Goal: Task Accomplishment & Management: Manage account settings

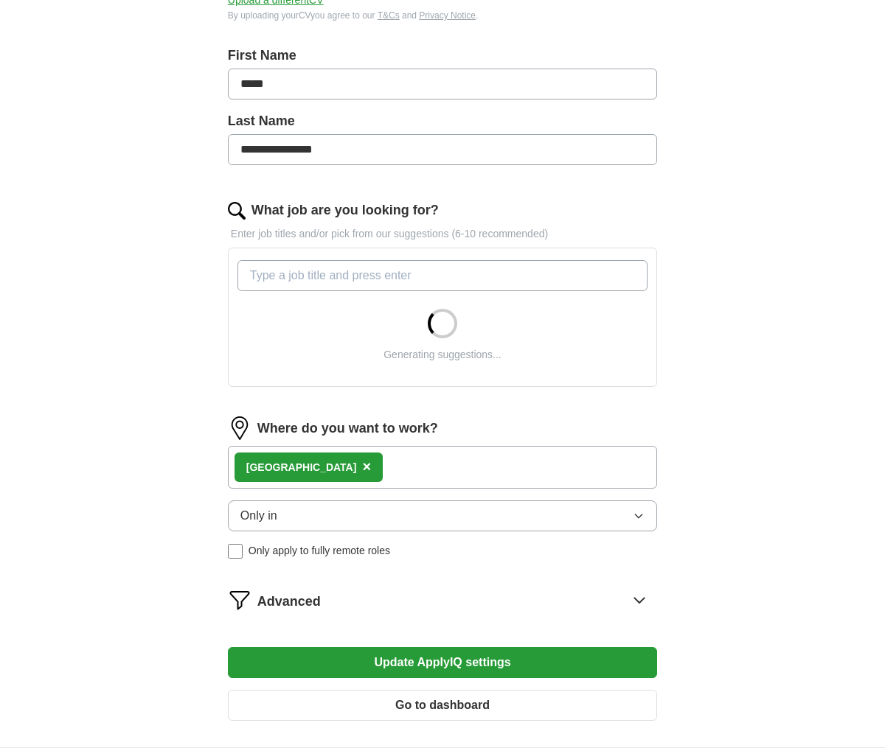
scroll to position [459, 0]
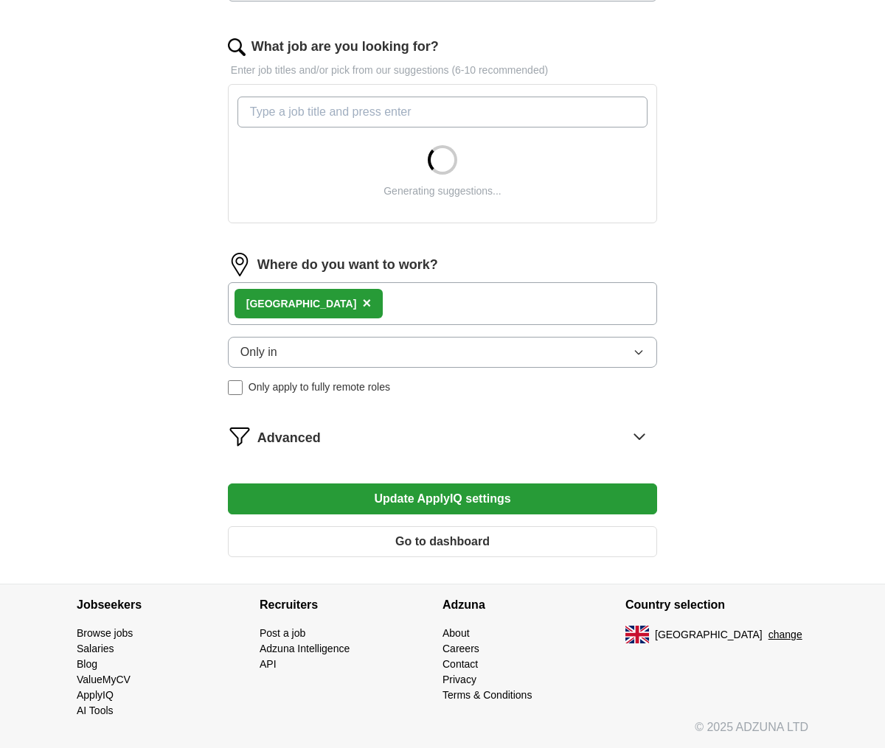
click at [637, 430] on icon at bounding box center [639, 437] width 24 height 24
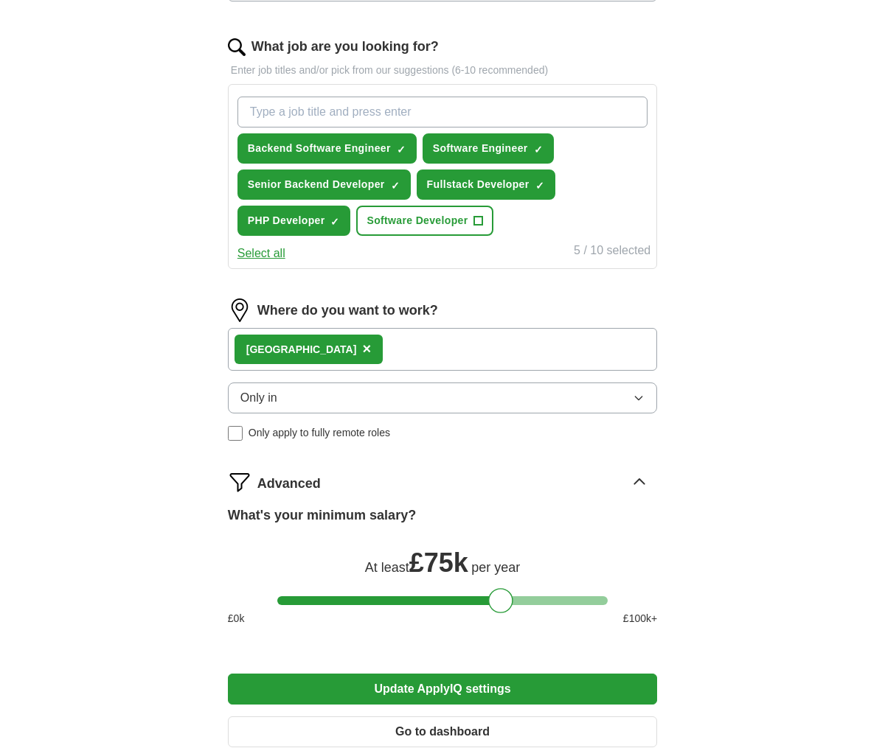
click at [492, 554] on div "At least £ 75k per year" at bounding box center [442, 560] width 429 height 35
drag, startPoint x: 492, startPoint y: 601, endPoint x: 473, endPoint y: 601, distance: 19.2
click at [473, 601] on div at bounding box center [482, 600] width 25 height 25
click at [423, 683] on button "Update ApplyIQ settings" at bounding box center [442, 689] width 429 height 31
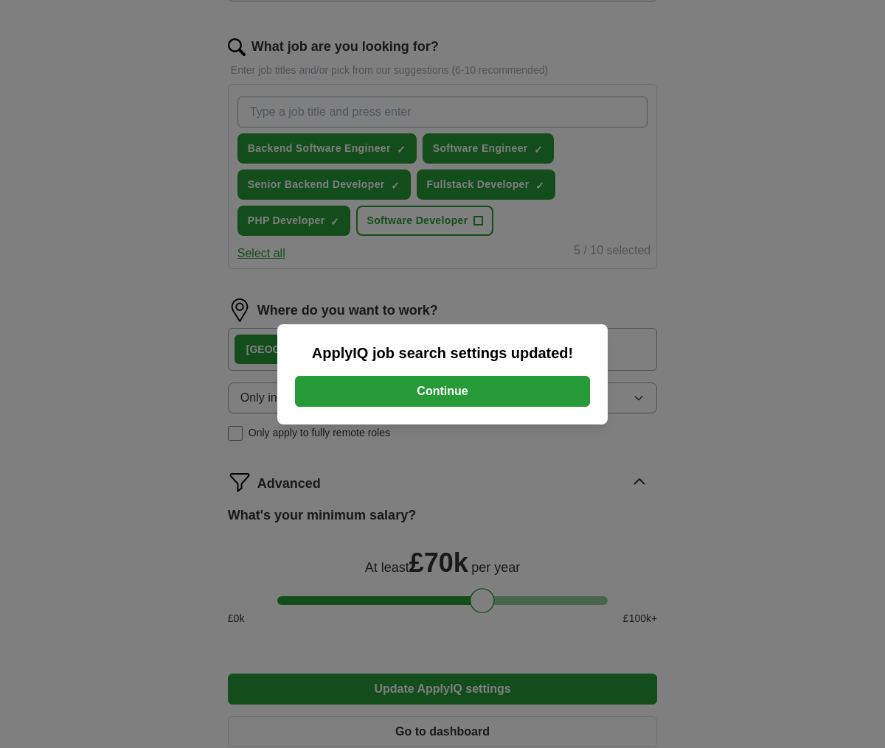
click at [527, 395] on button "Continue" at bounding box center [442, 391] width 295 height 31
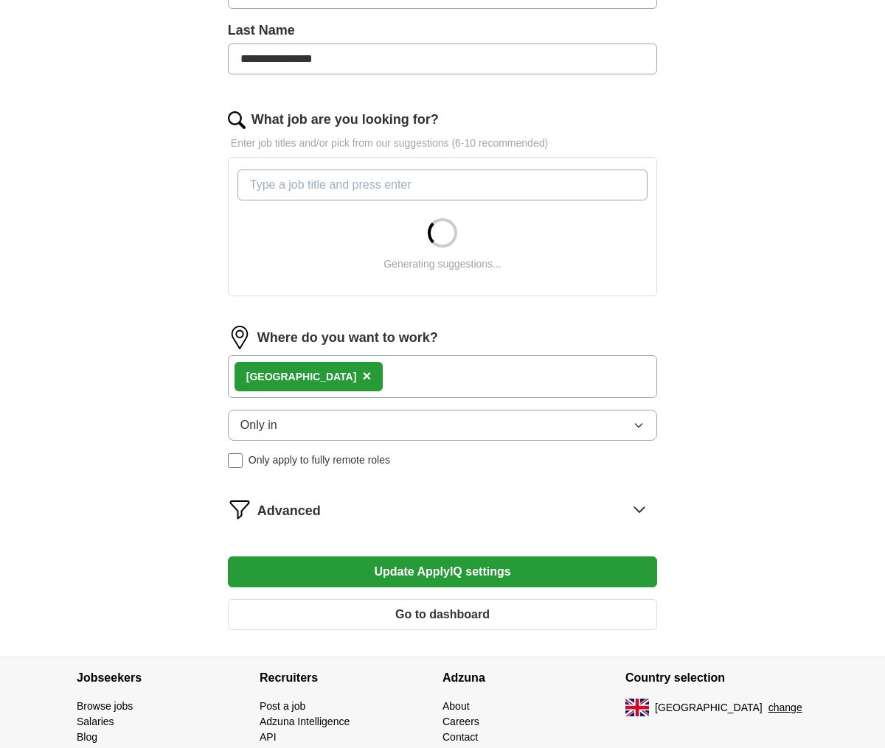
scroll to position [459, 0]
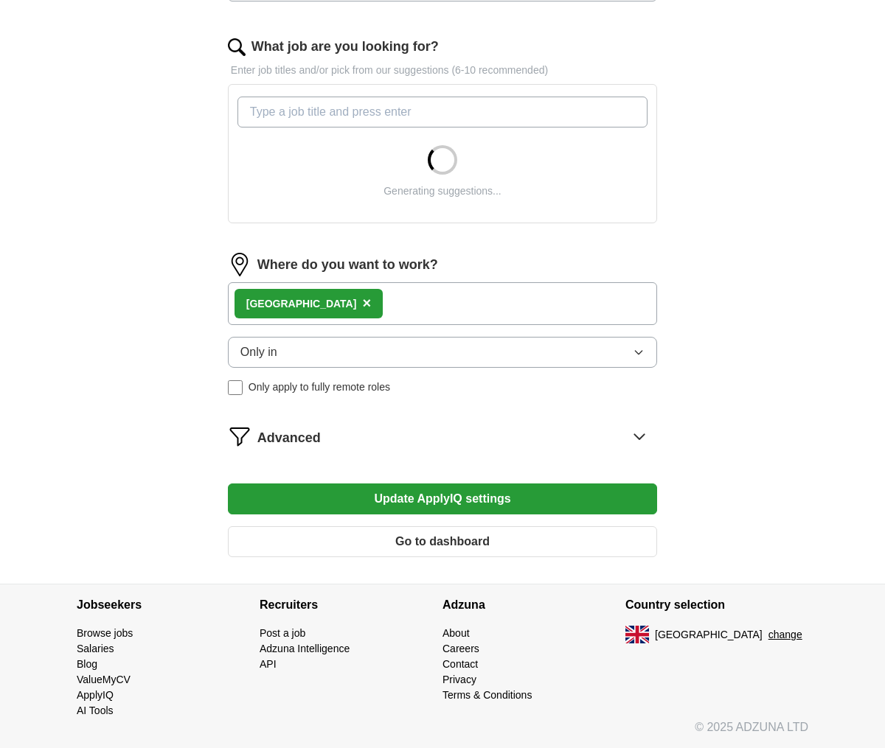
click at [577, 441] on div "Advanced" at bounding box center [457, 437] width 400 height 24
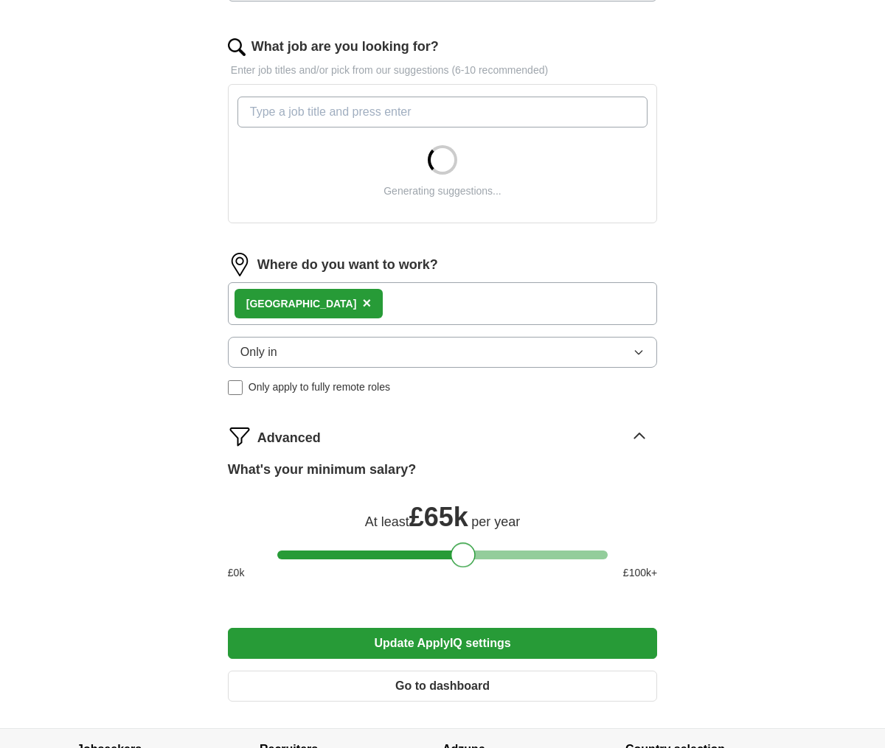
drag, startPoint x: 483, startPoint y: 557, endPoint x: 463, endPoint y: 557, distance: 19.9
click at [463, 557] on div at bounding box center [462, 555] width 25 height 25
click at [427, 640] on button "Update ApplyIQ settings" at bounding box center [442, 643] width 429 height 31
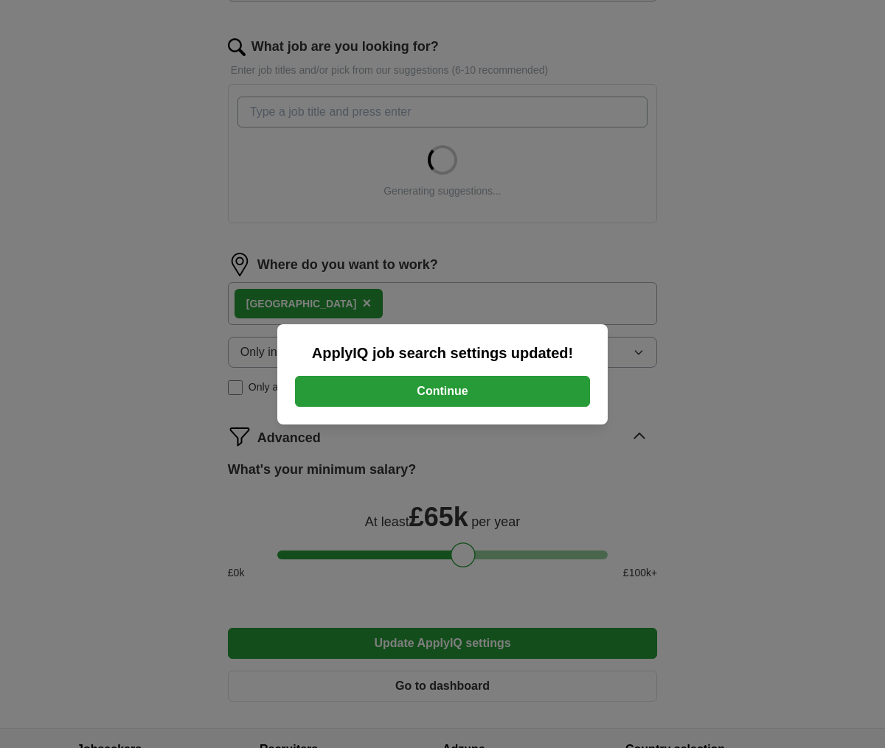
click at [504, 391] on button "Continue" at bounding box center [442, 391] width 295 height 31
